Goal: Navigation & Orientation: Understand site structure

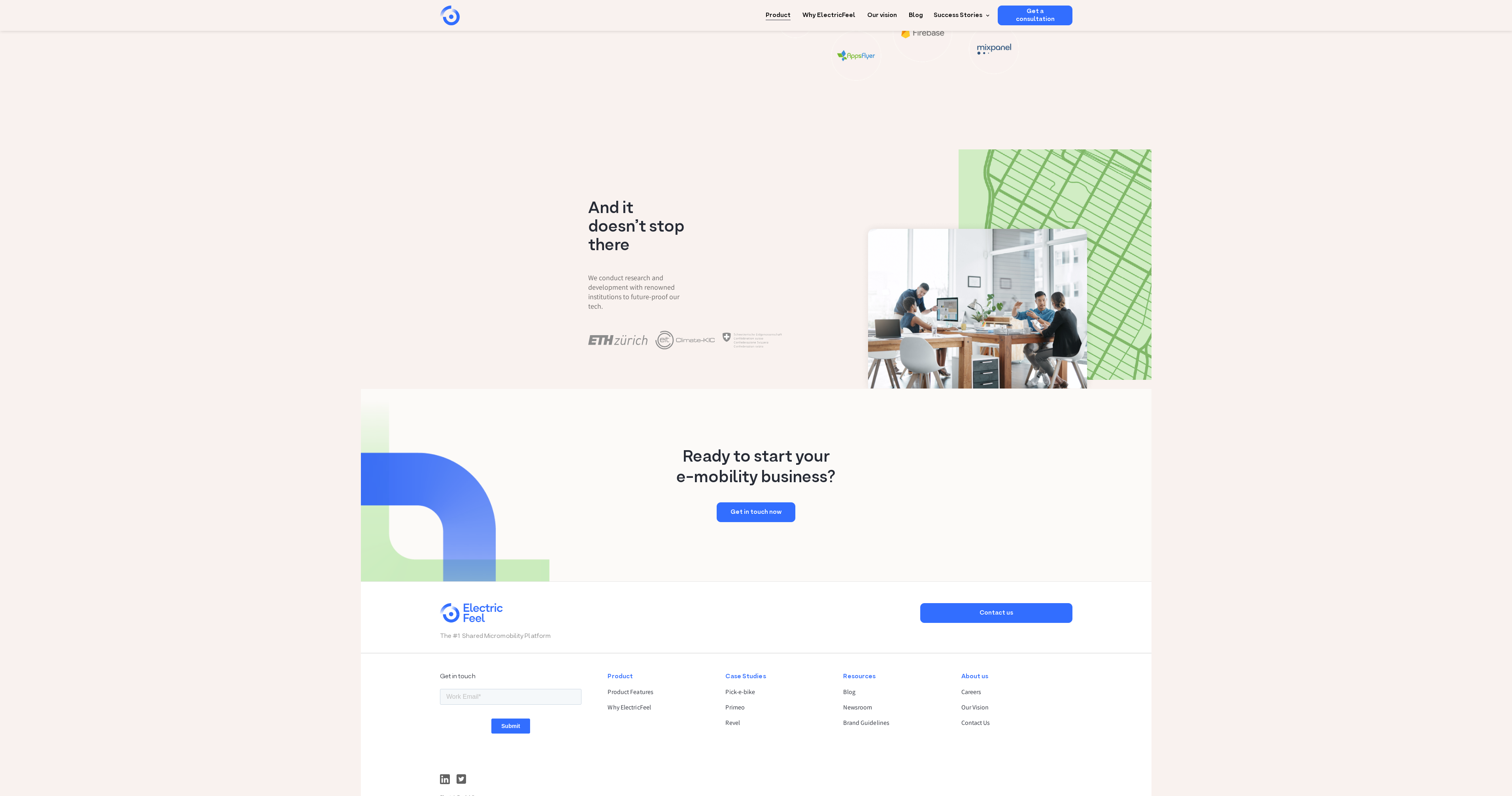
scroll to position [1144, 0]
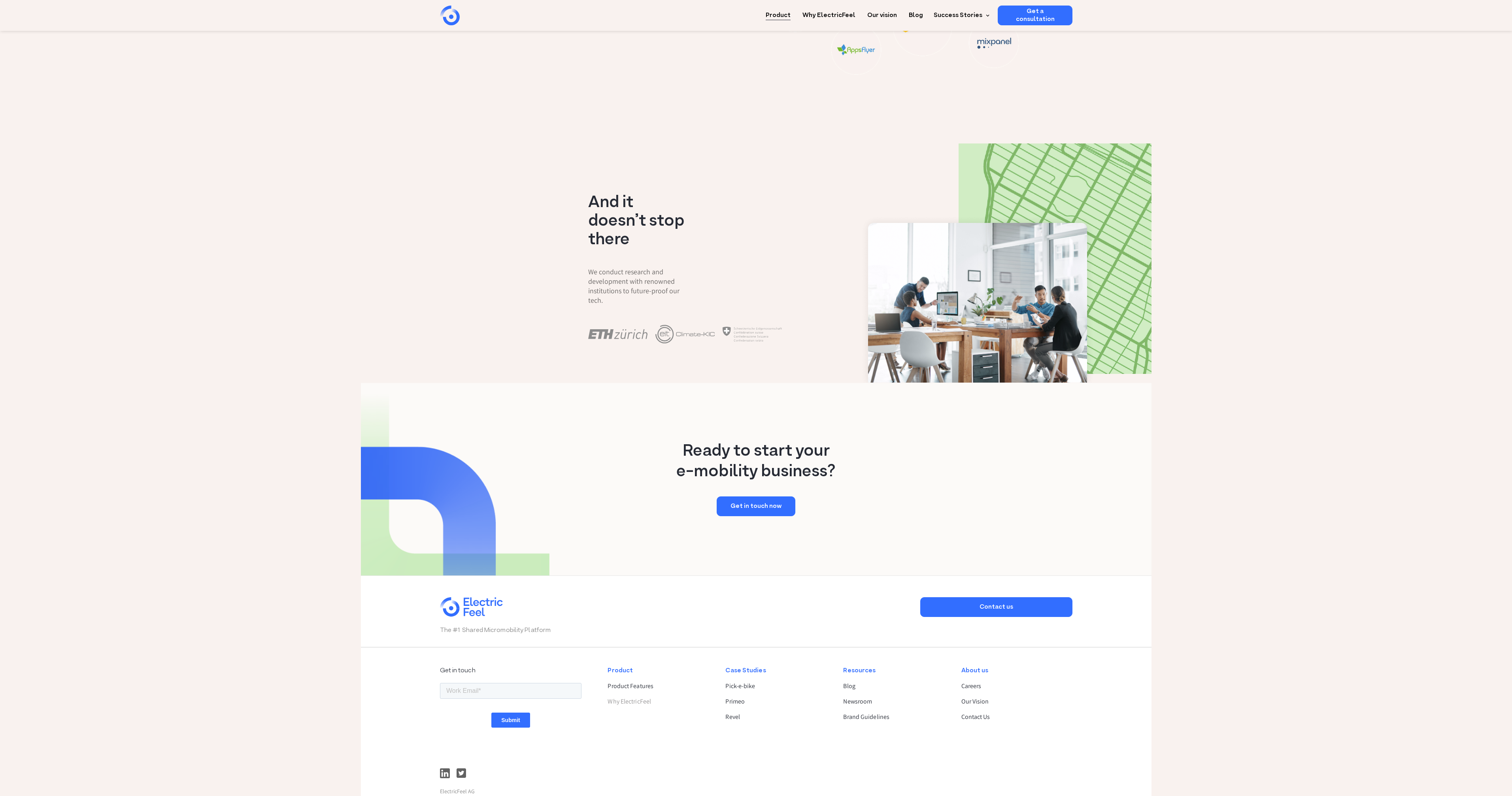
click at [644, 697] on link "Why ElectricFeel" at bounding box center [660, 701] width 104 height 9
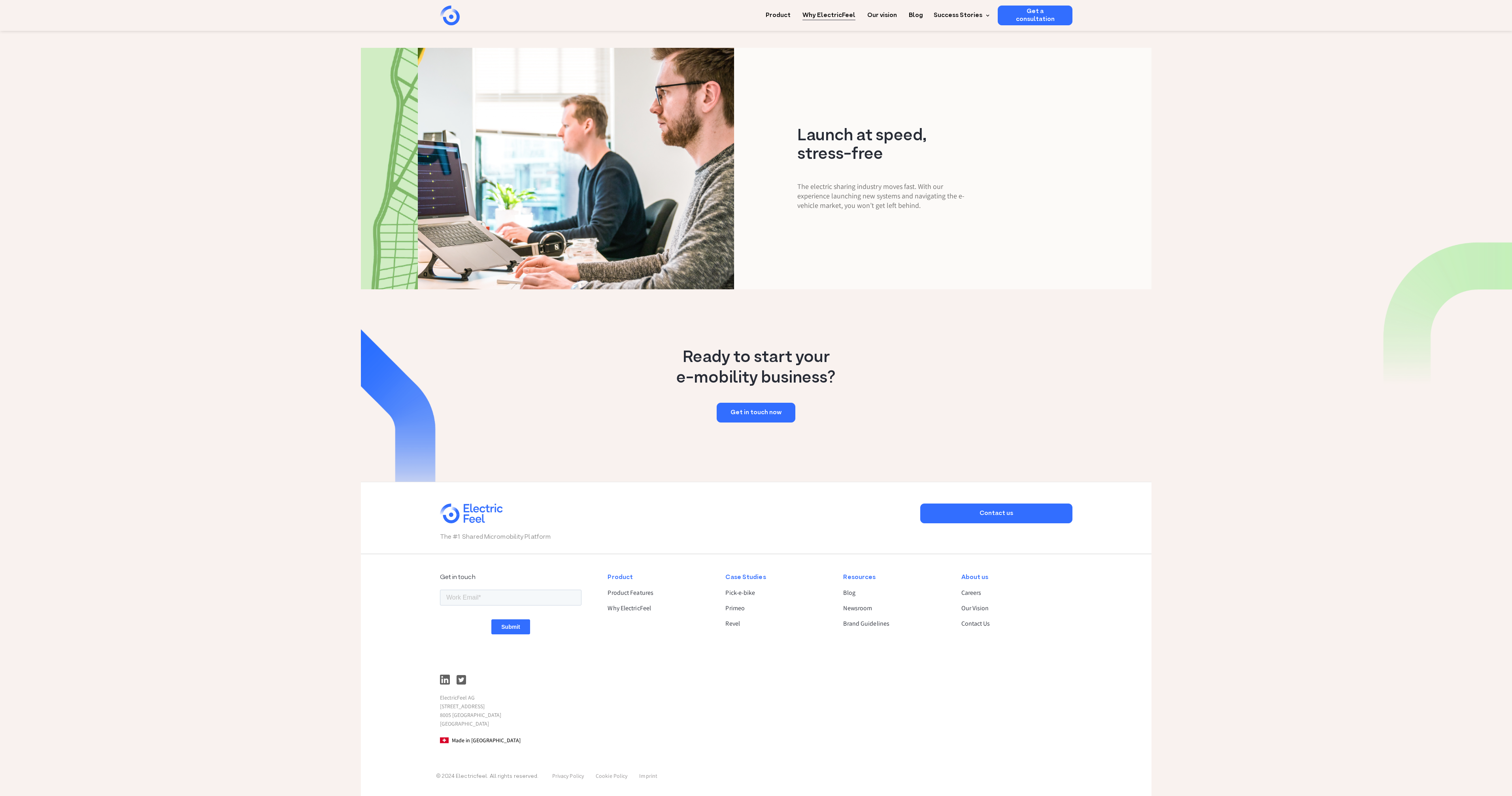
scroll to position [863, 0]
click at [976, 606] on link "Our Vision" at bounding box center [1014, 609] width 104 height 9
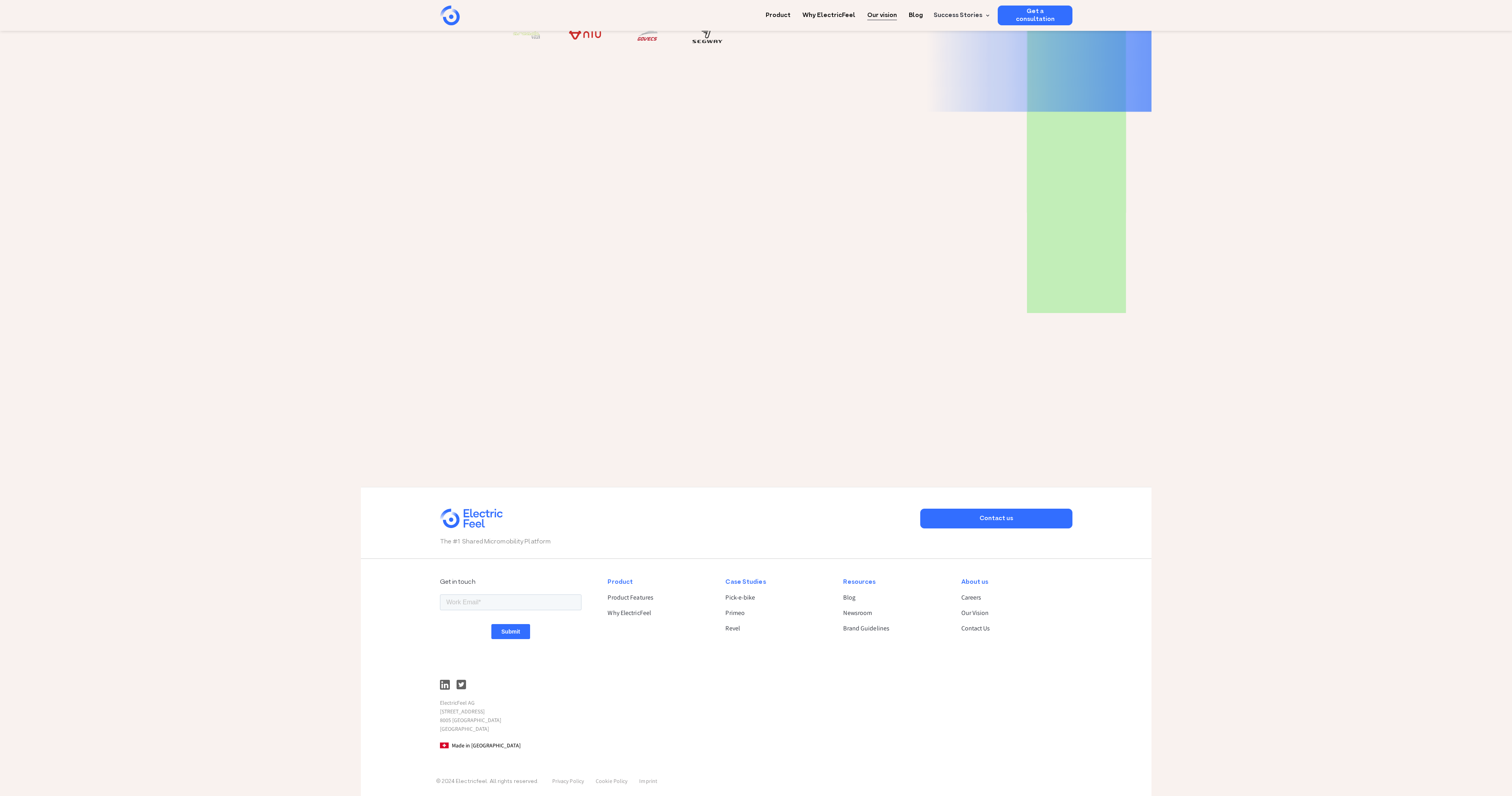
scroll to position [1045, 0]
